Goal: Information Seeking & Learning: Find specific page/section

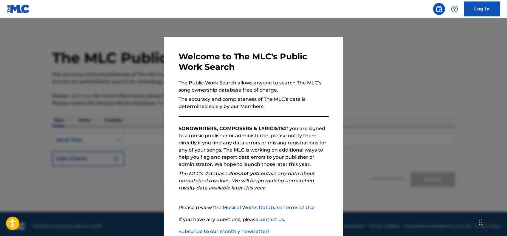
scroll to position [4, 0]
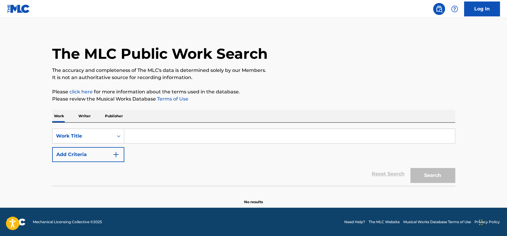
click at [110, 117] on p "Publisher" at bounding box center [113, 116] width 21 height 13
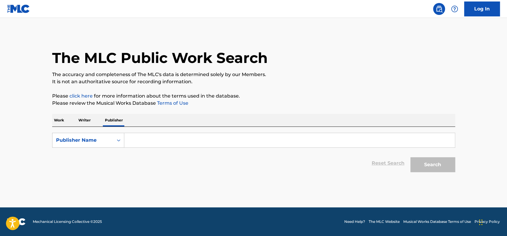
click at [143, 138] on input "Search Form" at bounding box center [289, 140] width 331 height 14
click at [154, 141] on input "Search Form" at bounding box center [289, 140] width 331 height 14
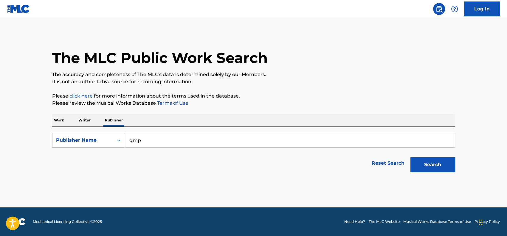
click at [411, 157] on button "Search" at bounding box center [433, 164] width 45 height 15
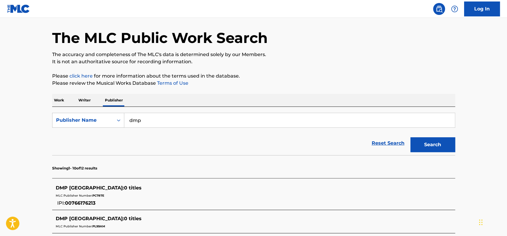
scroll to position [20, 0]
click at [160, 124] on input "dmp" at bounding box center [289, 120] width 331 height 14
click at [160, 121] on input "dmp" at bounding box center [289, 120] width 331 height 14
type input "dpm"
click at [411, 137] on button "Search" at bounding box center [433, 144] width 45 height 15
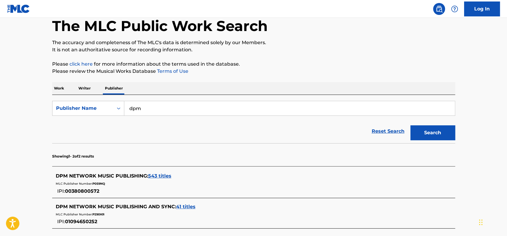
scroll to position [79, 0]
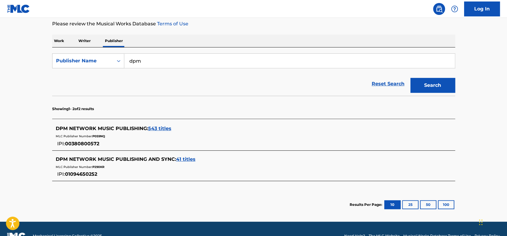
click at [182, 158] on span "41 titles" at bounding box center [185, 159] width 19 height 6
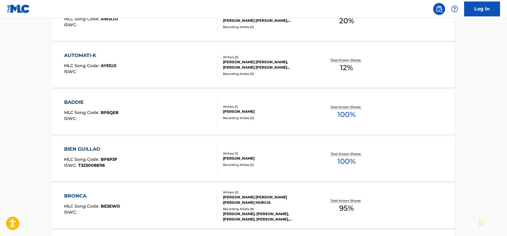
scroll to position [518, 0]
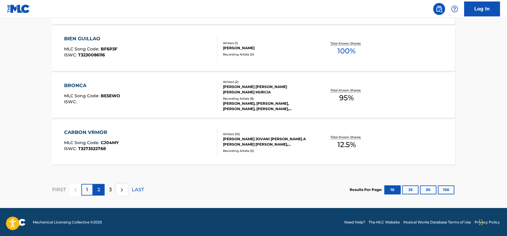
click at [101, 190] on div "2" at bounding box center [99, 190] width 12 height 12
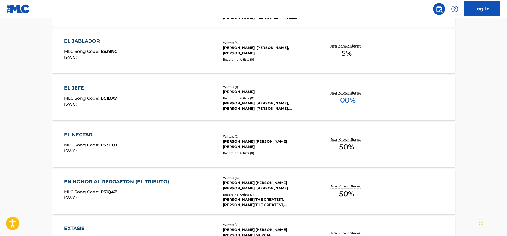
scroll to position [279, 0]
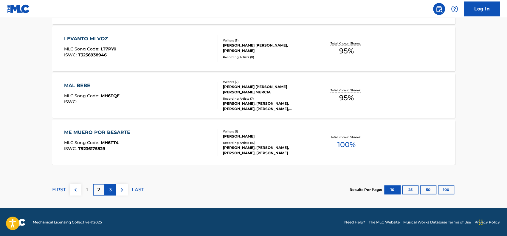
click at [111, 192] on p "3" at bounding box center [110, 189] width 3 height 7
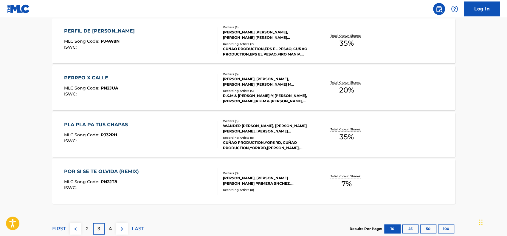
scroll to position [518, 0]
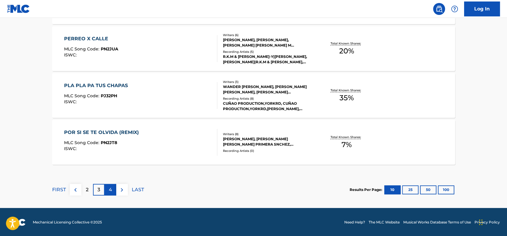
click at [111, 190] on p "4" at bounding box center [110, 189] width 3 height 7
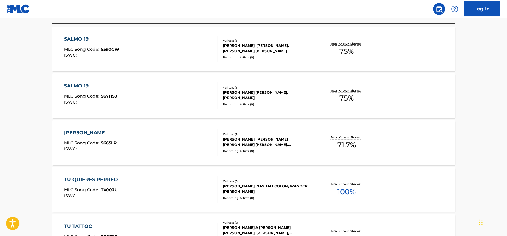
scroll to position [100, 0]
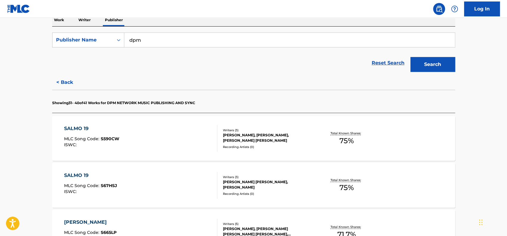
click at [18, 10] on img at bounding box center [18, 8] width 23 height 9
